Goal: Information Seeking & Learning: Learn about a topic

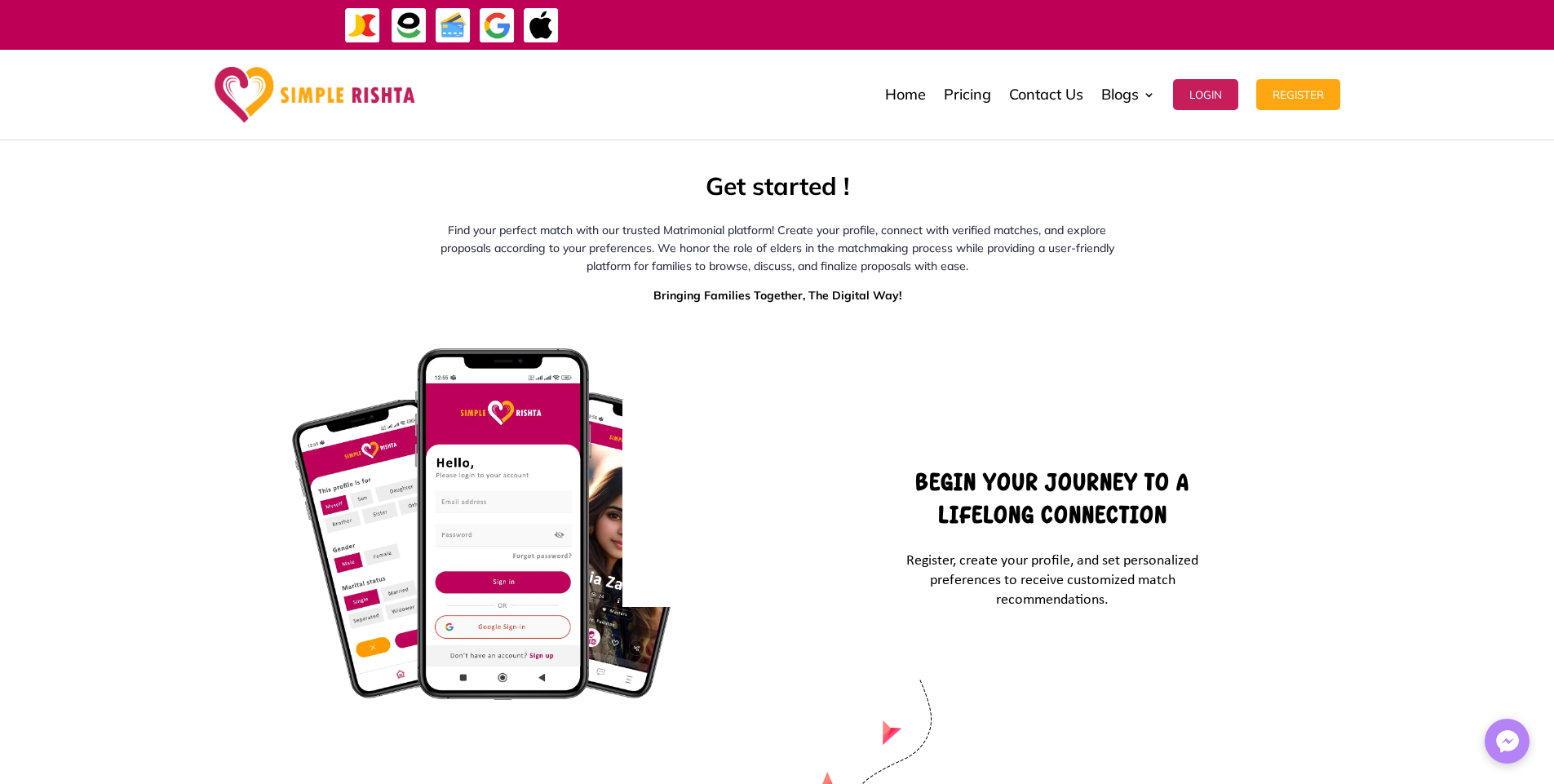
scroll to position [1932, 0]
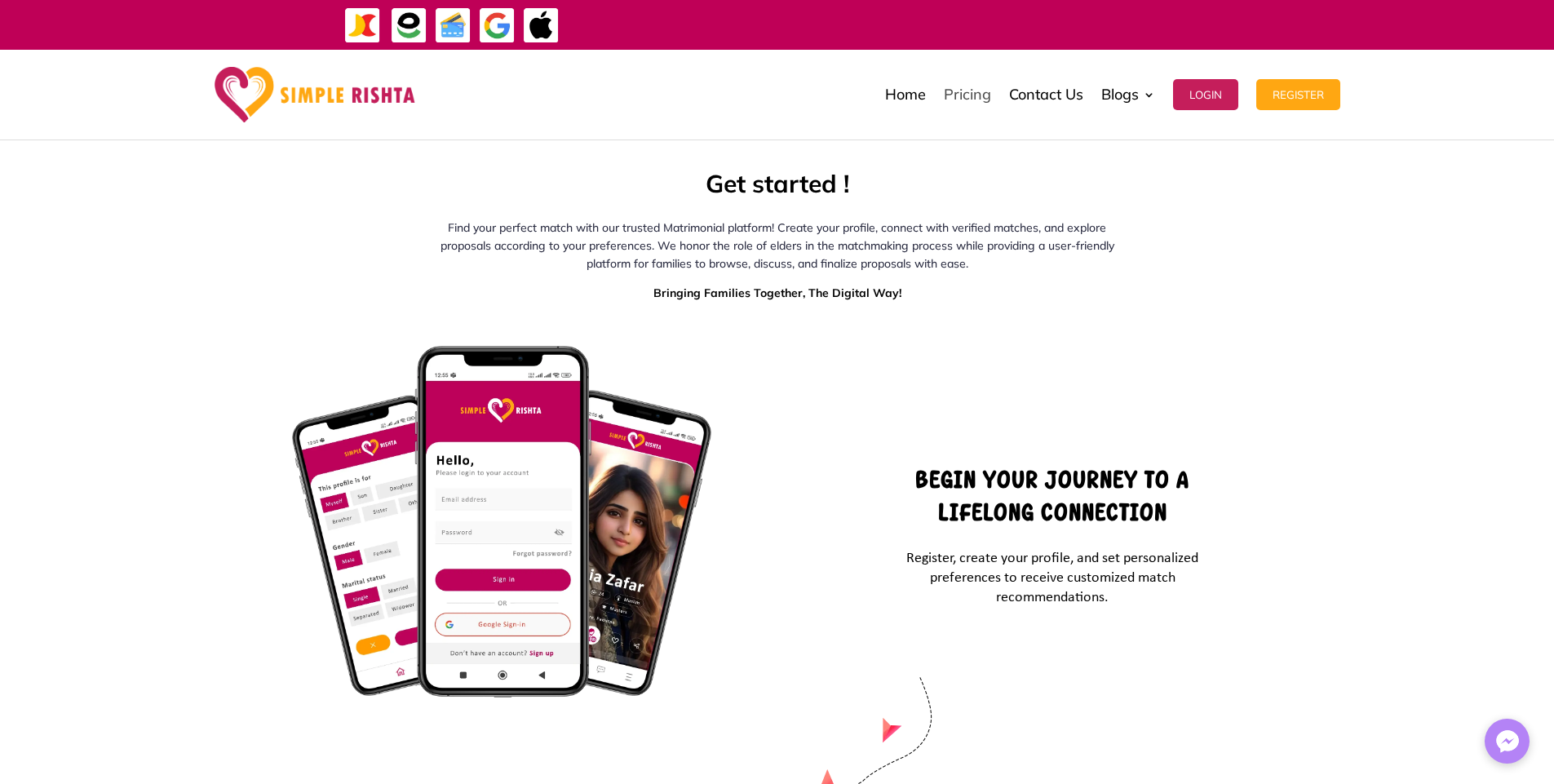
click at [973, 91] on link "Pricing" at bounding box center [968, 94] width 48 height 82
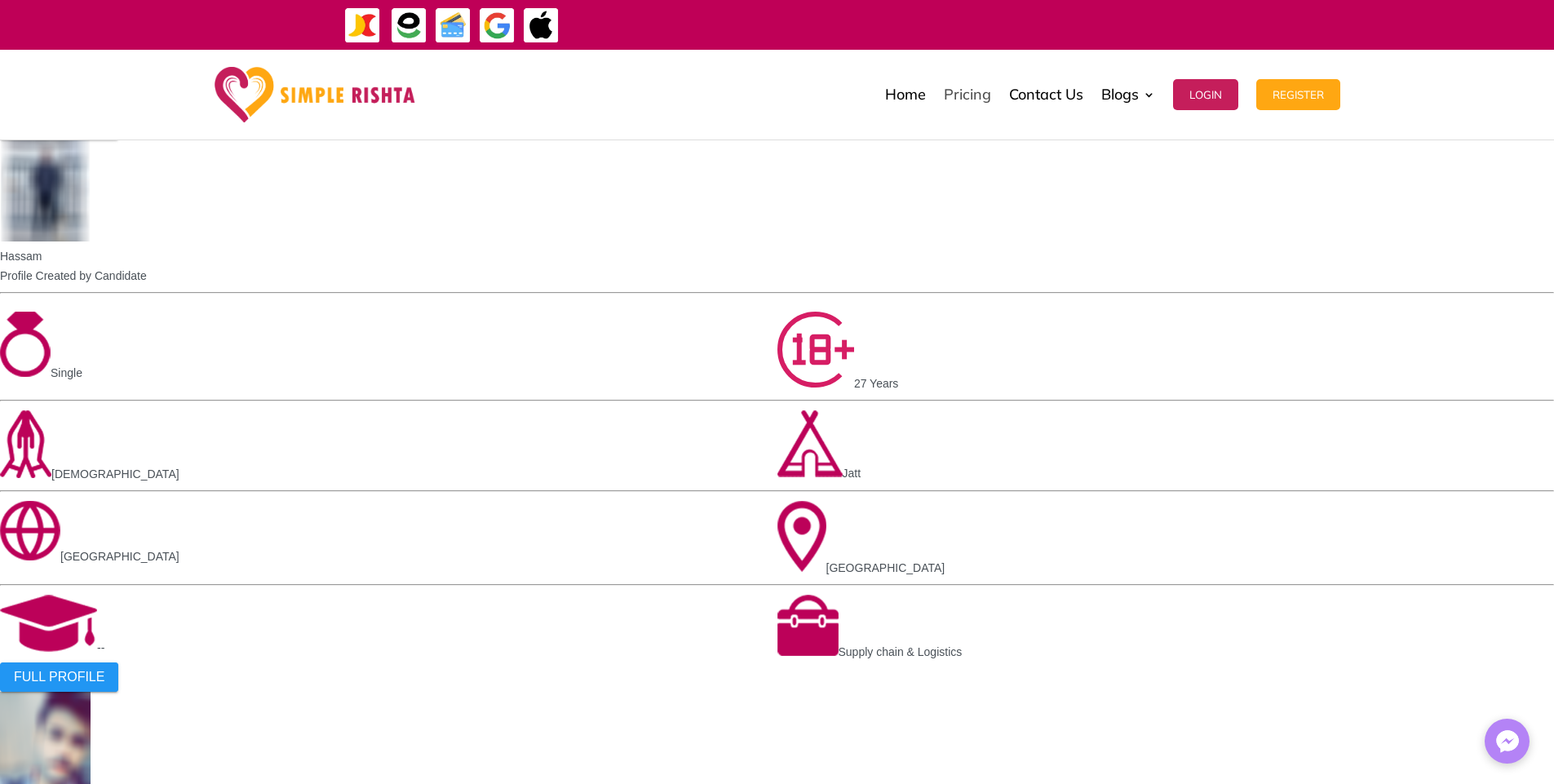
scroll to position [2281, 0]
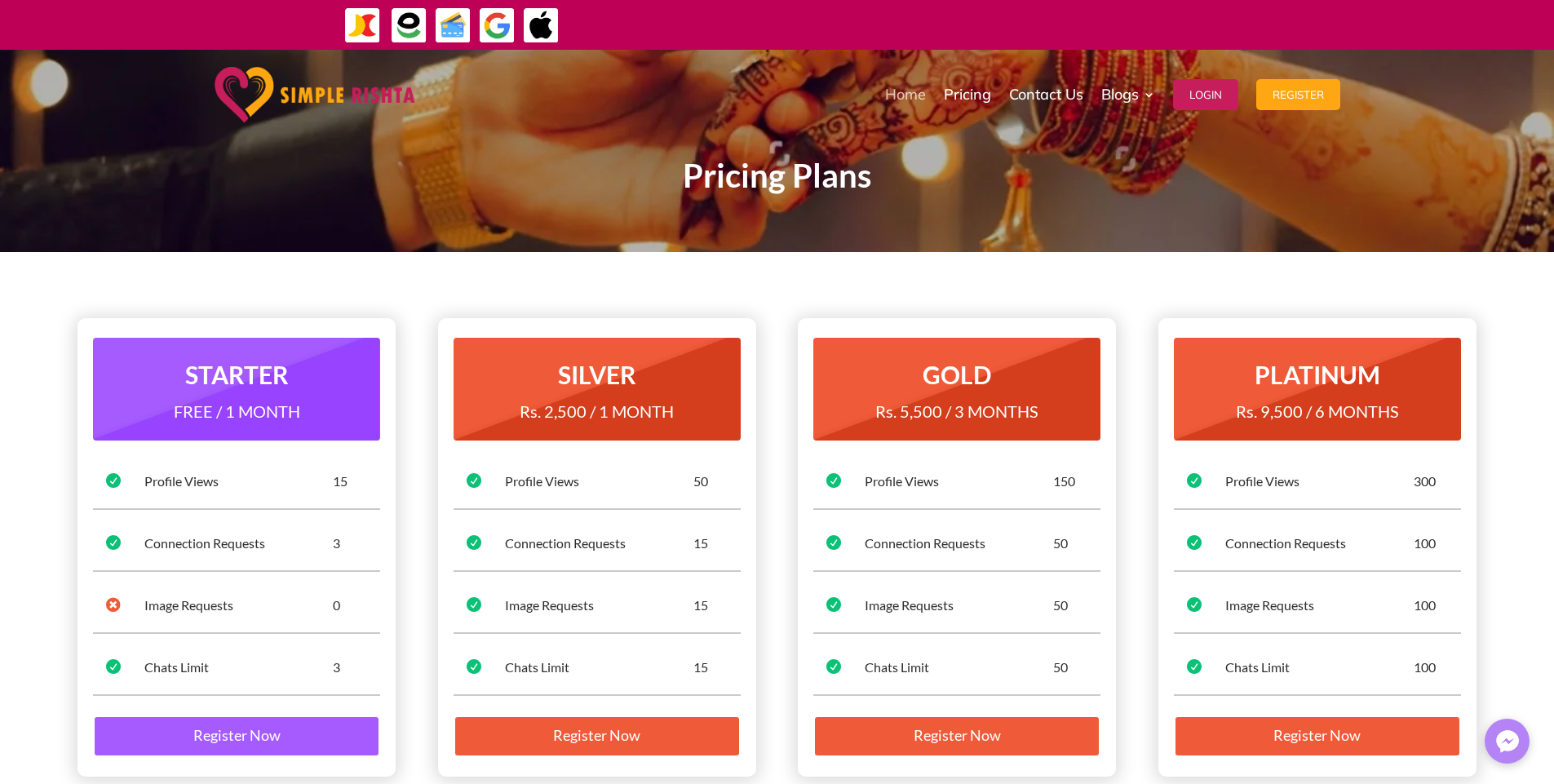
click at [893, 95] on link "Home" at bounding box center [906, 94] width 41 height 82
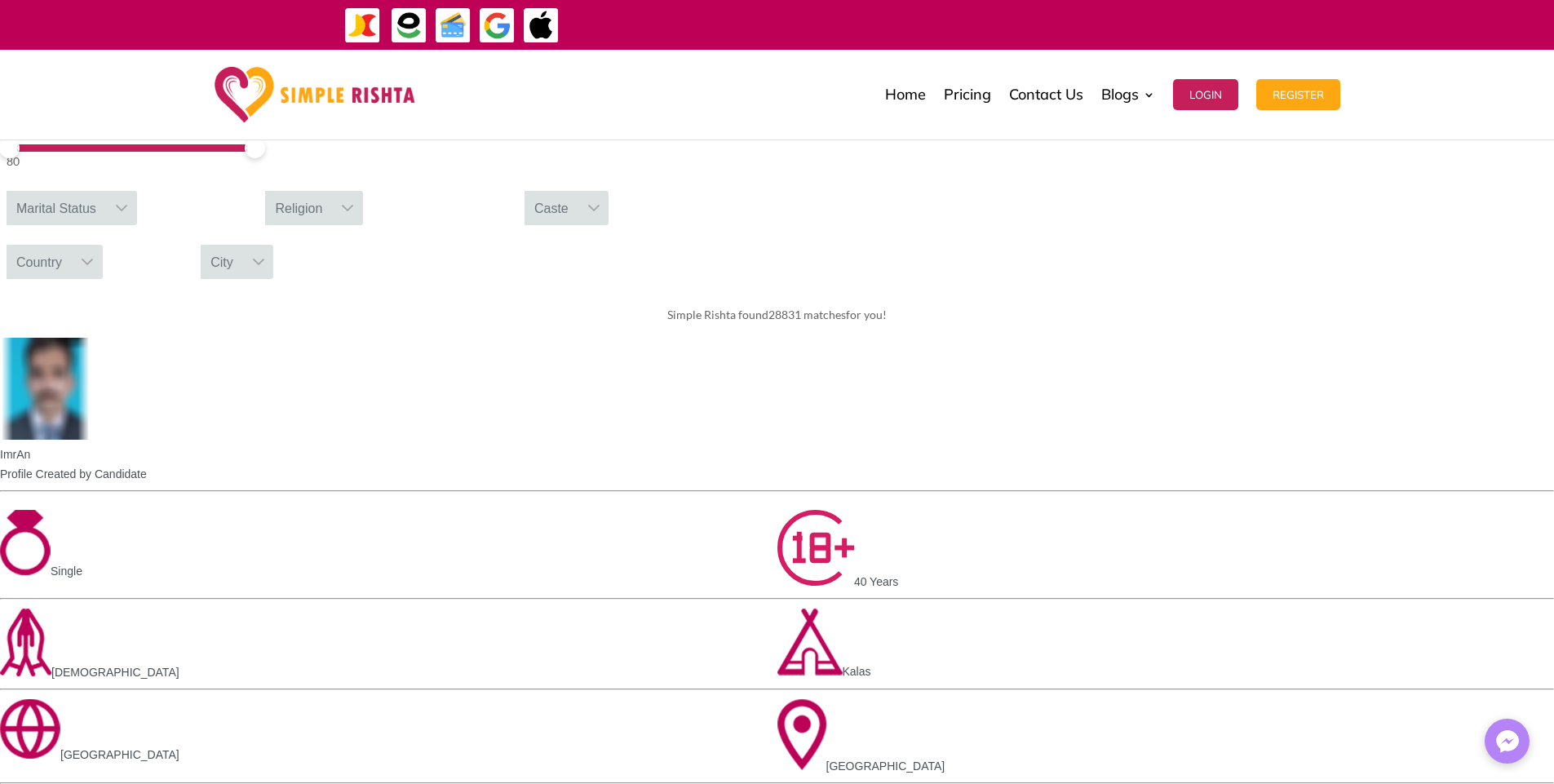
scroll to position [691, 0]
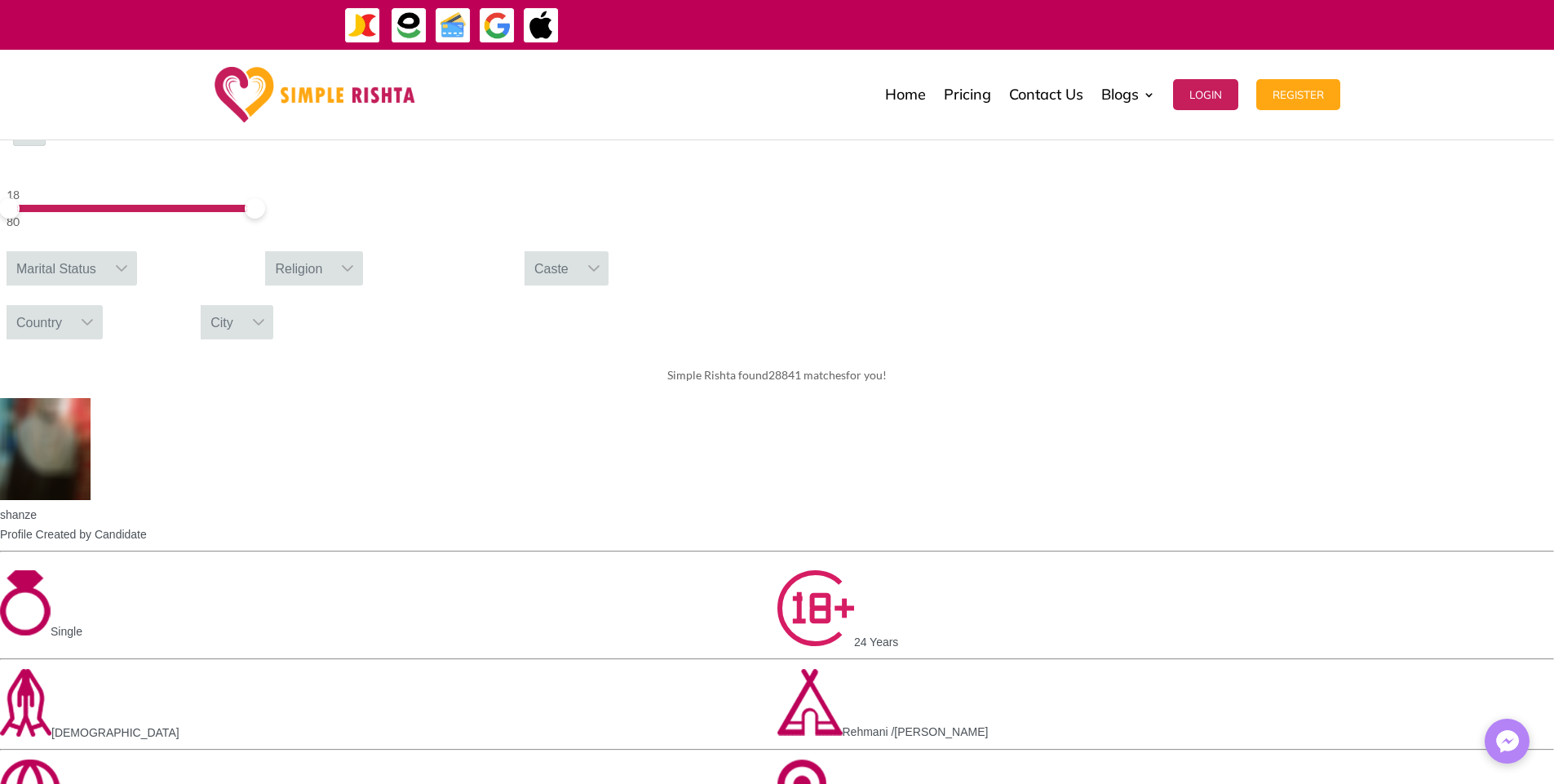
scroll to position [631, 0]
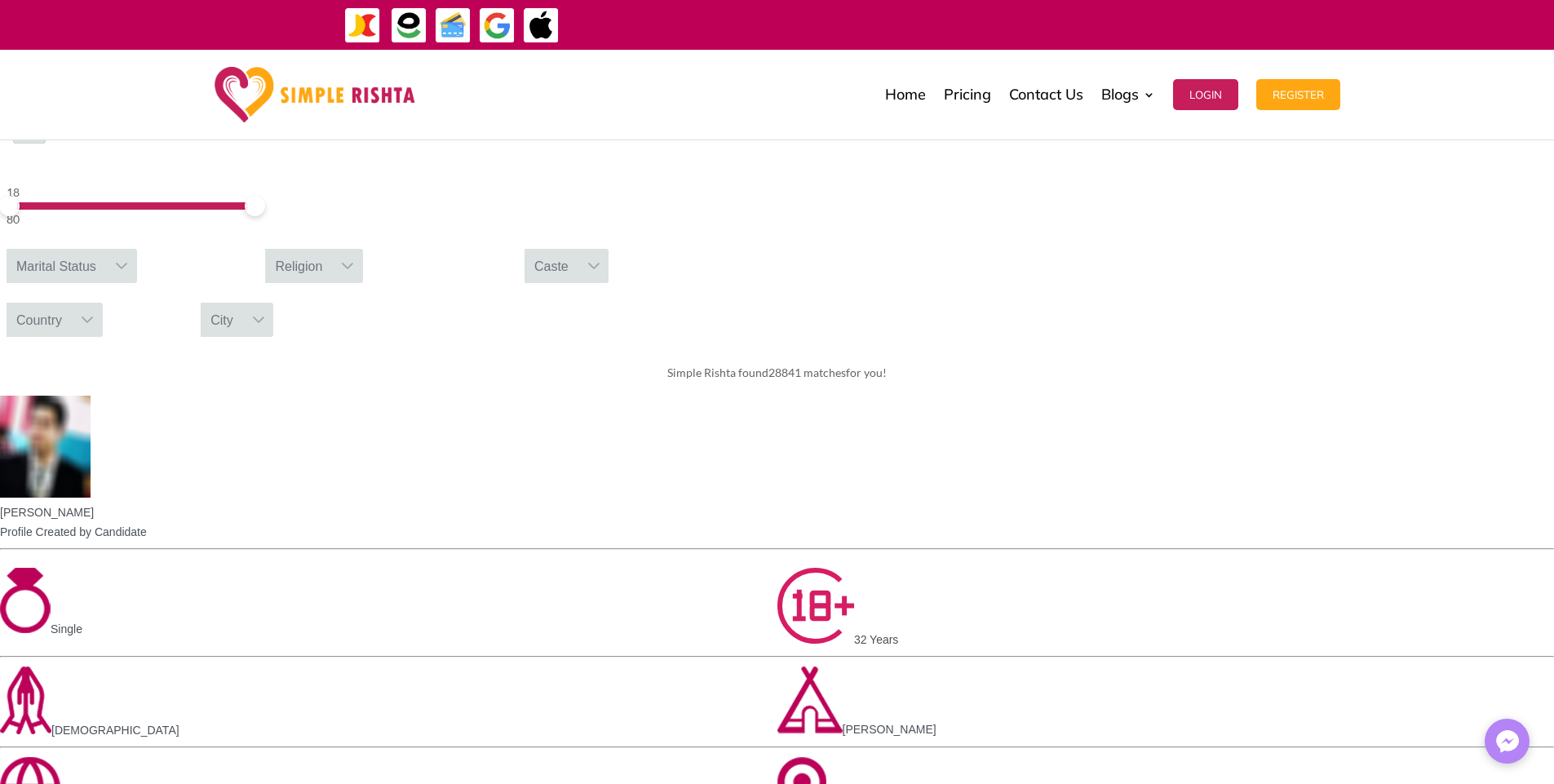
scroll to position [768, 0]
